Goal: Transaction & Acquisition: Purchase product/service

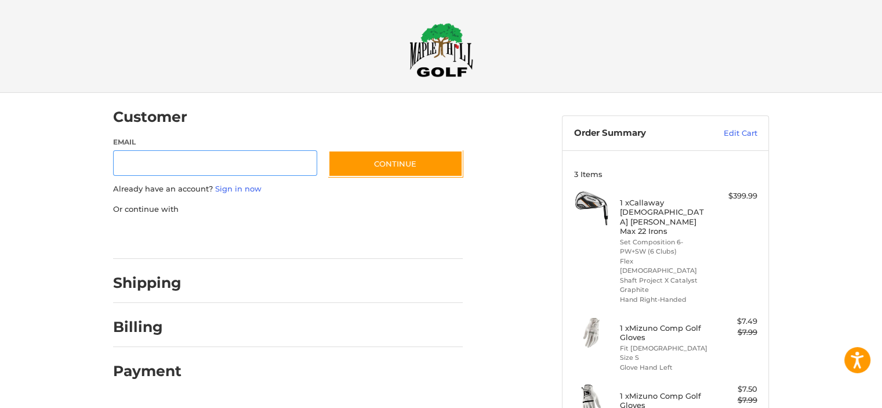
scroll to position [12, 0]
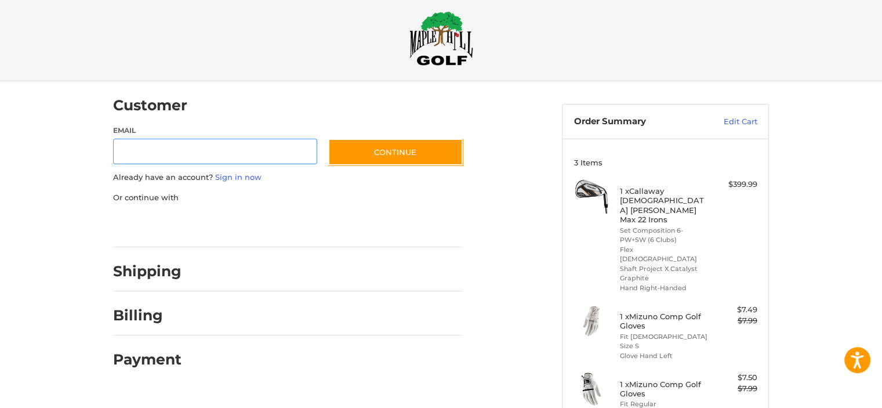
click at [274, 155] on input "Email" at bounding box center [215, 152] width 204 height 26
type input "**********"
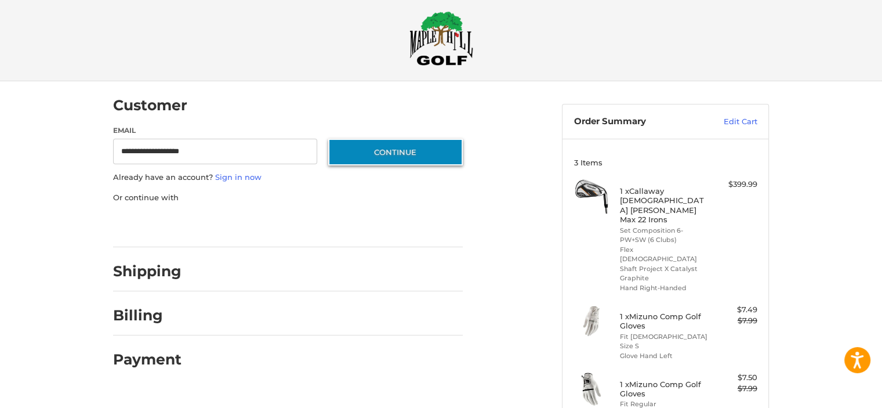
click at [355, 153] on button "Continue" at bounding box center [395, 152] width 135 height 27
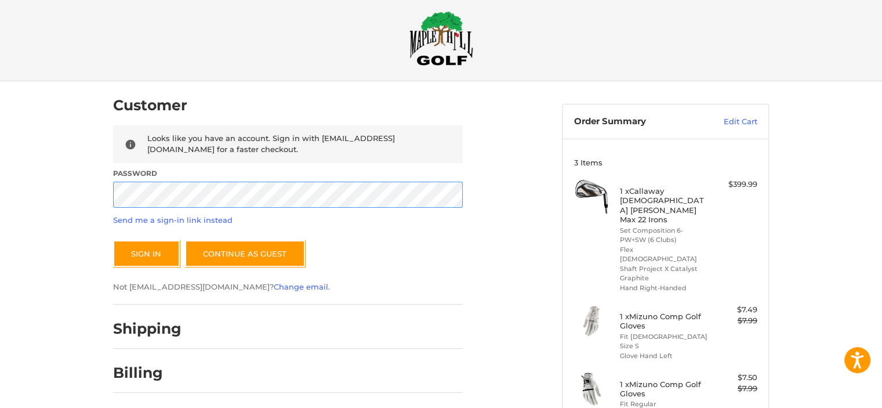
click at [113, 240] on button "Sign In" at bounding box center [146, 253] width 67 height 27
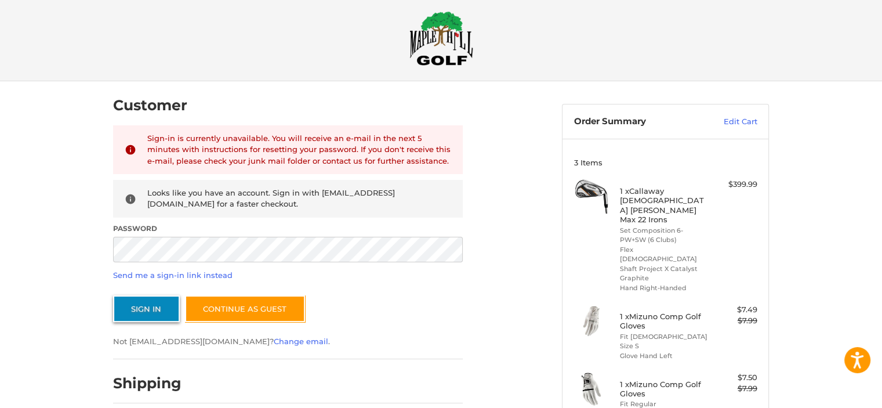
click at [158, 306] on button "Sign In" at bounding box center [146, 308] width 67 height 27
click at [113, 295] on button "Sign In" at bounding box center [146, 308] width 67 height 27
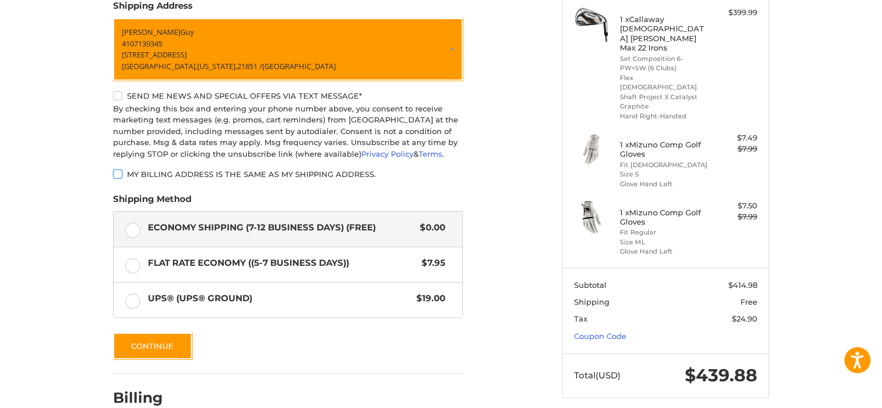
scroll to position [249, 0]
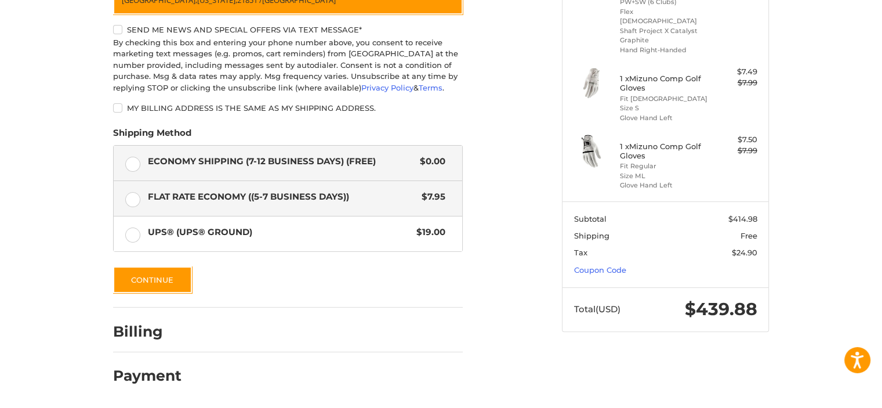
click at [134, 201] on label "Flat Rate Economy ((5-7 Business Days)) $7.95" at bounding box center [288, 198] width 349 height 35
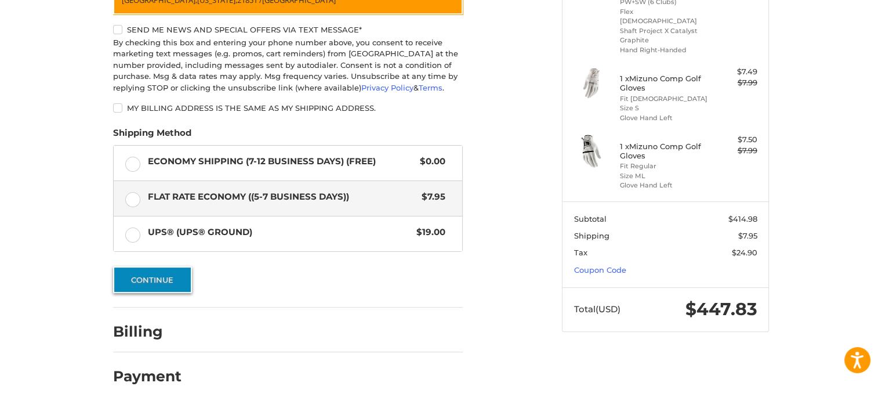
click at [174, 278] on button "Continue" at bounding box center [152, 279] width 79 height 27
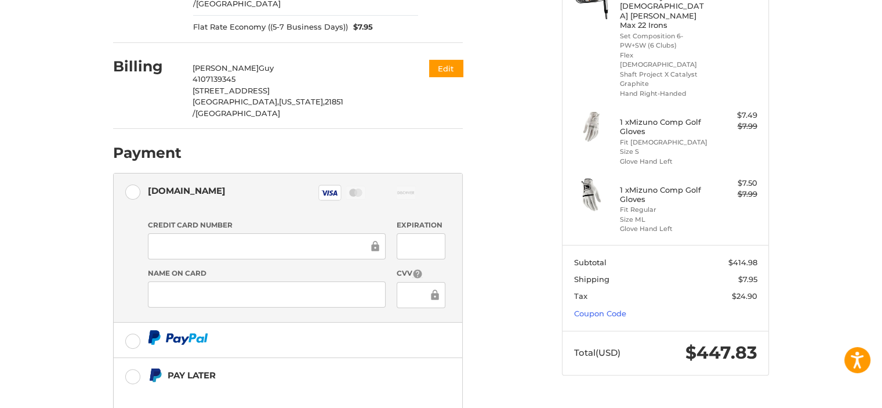
scroll to position [330, 0]
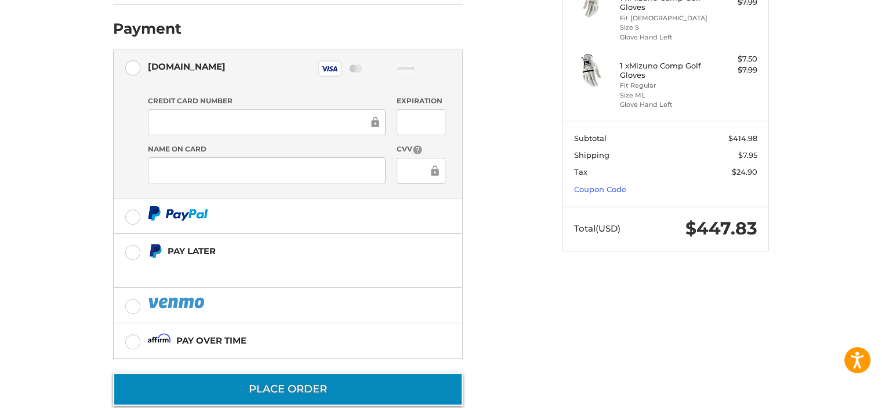
click at [370, 372] on button "Place Order" at bounding box center [288, 388] width 350 height 33
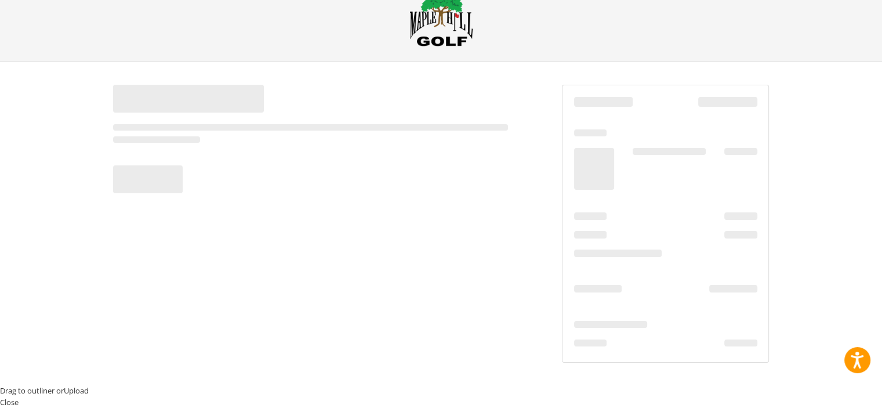
scroll to position [8, 0]
